Goal: Register for event/course

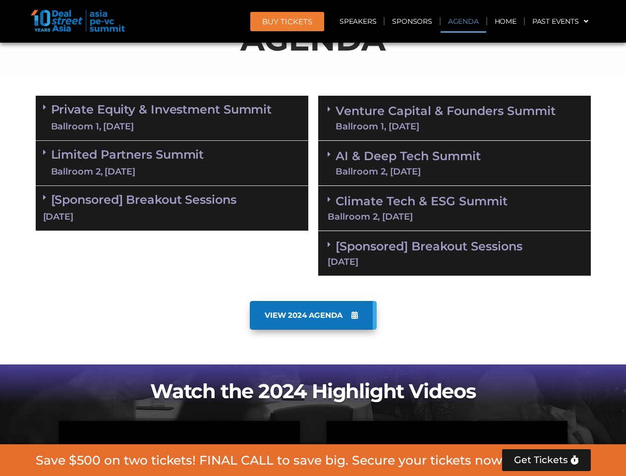
scroll to position [614, 0]
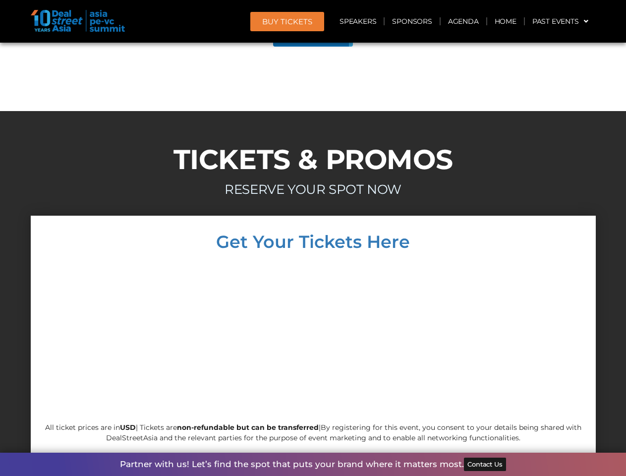
scroll to position [5616, 0]
